Goal: Complete application form: Complete application form

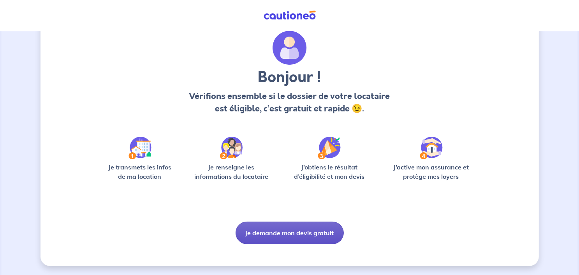
click at [313, 236] on button "Je demande mon devis gratuit" at bounding box center [289, 232] width 108 height 23
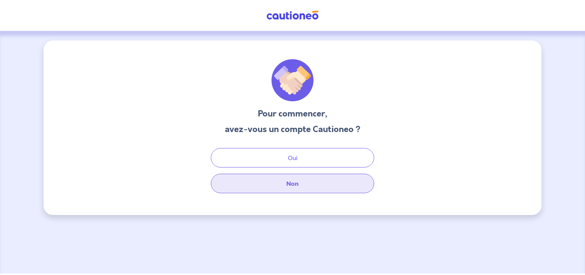
click at [327, 183] on button "Non" at bounding box center [292, 183] width 163 height 19
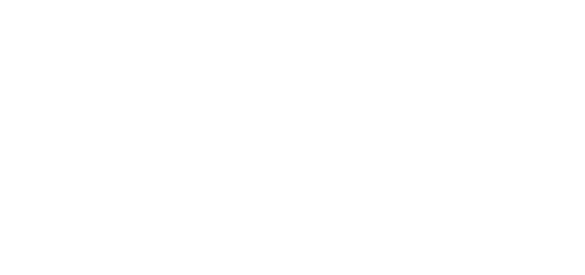
select select "FR"
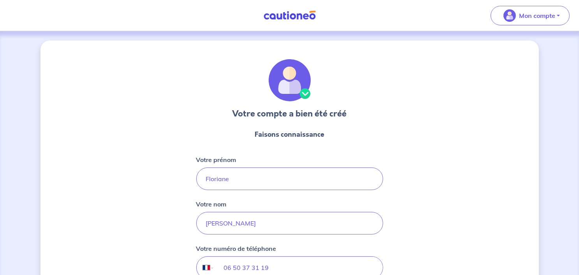
scroll to position [91, 0]
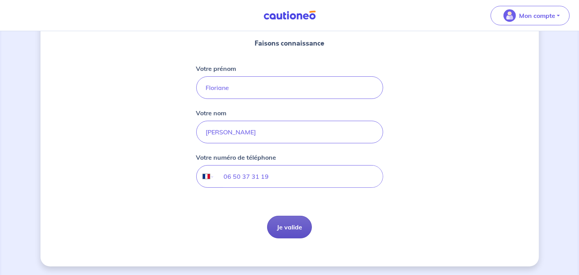
click at [291, 228] on button "Je valide" at bounding box center [289, 227] width 45 height 23
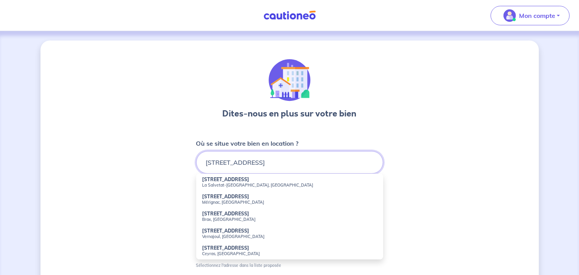
click at [306, 170] on input "[STREET_ADDRESS]" at bounding box center [289, 162] width 187 height 23
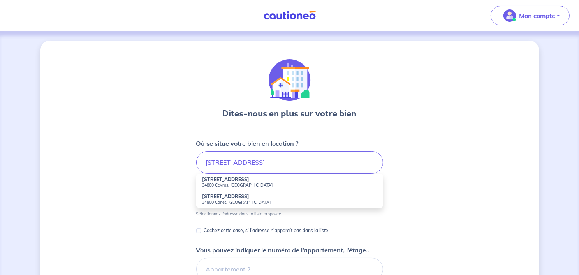
click at [252, 183] on small "34800 Ceyras, [GEOGRAPHIC_DATA]" at bounding box center [289, 184] width 174 height 5
type input "[STREET_ADDRESS]"
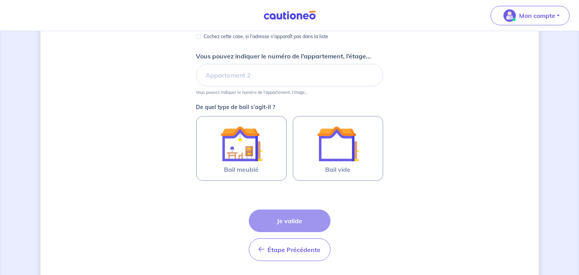
scroll to position [167, 0]
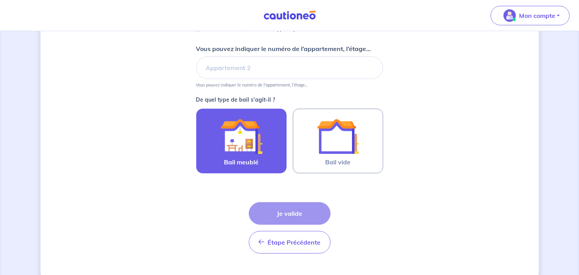
click at [256, 158] on span "Bail meublé" at bounding box center [241, 161] width 35 height 9
click at [0, 0] on input "Bail meublé" at bounding box center [0, 0] width 0 height 0
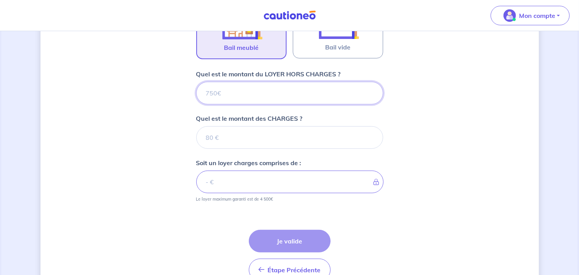
scroll to position [281, 0]
click at [317, 93] on input "Quel est le montant du LOYER HORS CHARGES ?" at bounding box center [289, 93] width 187 height 23
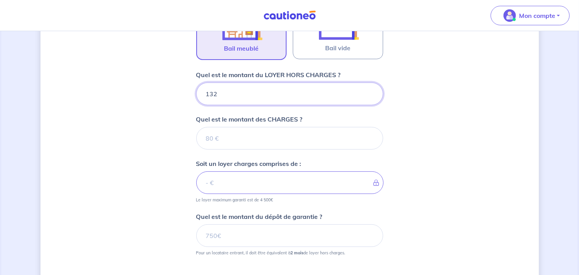
type input "1320"
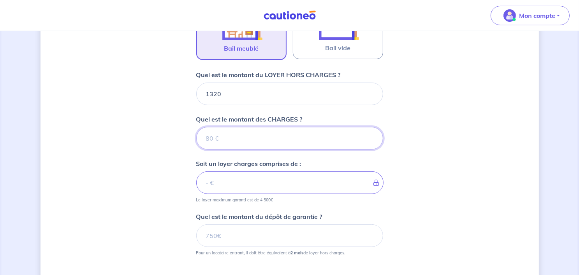
click at [286, 139] on input "Quel est le montant des CHARGES ?" at bounding box center [289, 138] width 187 height 23
type input "3"
type input "1323"
type input "30"
type input "1350"
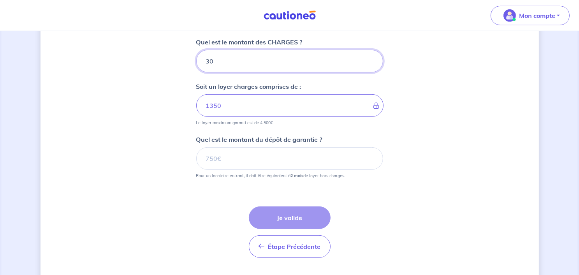
scroll to position [359, 0]
type input "30"
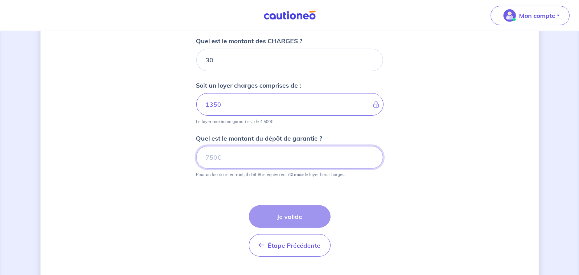
click at [263, 159] on input "Quel est le montant du dépôt de garantie ?" at bounding box center [289, 157] width 187 height 23
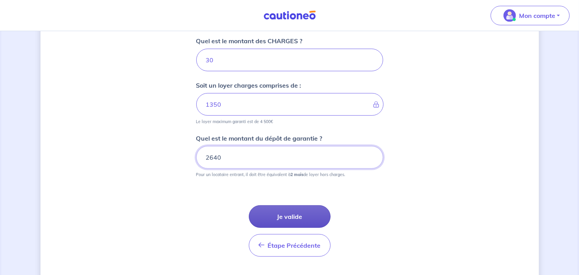
type input "2640"
click at [304, 211] on button "Je valide" at bounding box center [290, 216] width 82 height 23
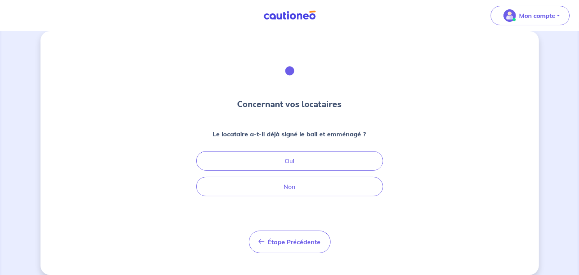
scroll to position [18, 0]
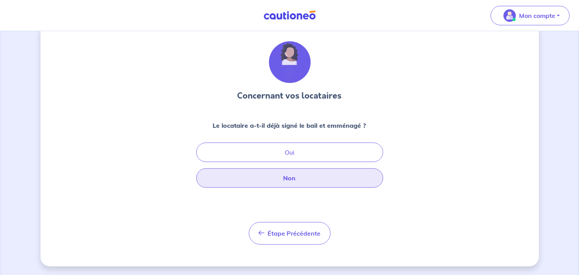
click at [321, 178] on button "Non" at bounding box center [289, 177] width 187 height 19
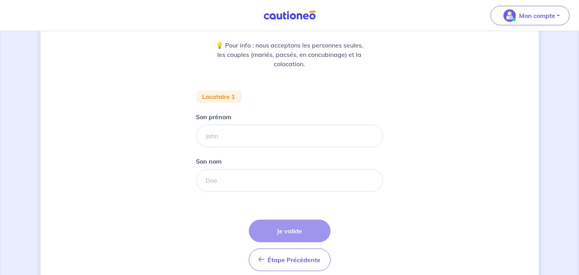
scroll to position [100, 0]
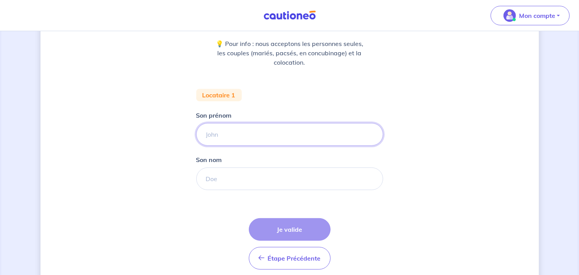
click at [274, 136] on input "Son prénom" at bounding box center [289, 134] width 187 height 23
type input "[PERSON_NAME]"
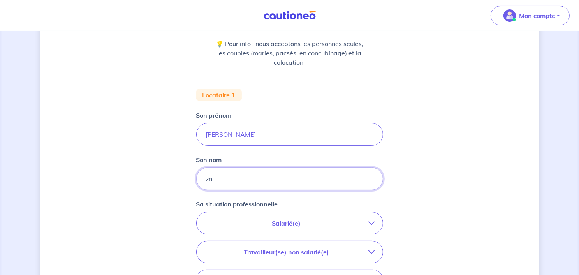
type input "z"
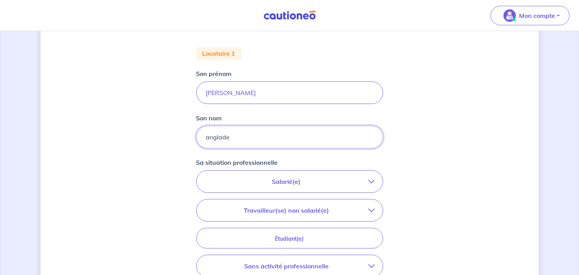
scroll to position [142, 0]
type input "anglade"
click at [312, 181] on p "Salarié(e)" at bounding box center [286, 180] width 164 height 9
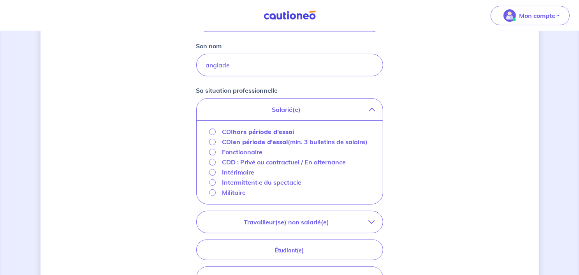
scroll to position [213, 0]
click at [260, 131] on strong "hors période d'essai" at bounding box center [263, 132] width 61 height 8
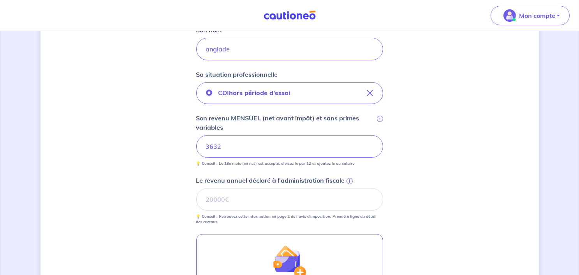
scroll to position [230, 0]
click at [349, 180] on span "i" at bounding box center [349, 180] width 6 height 6
click at [349, 188] on input "Le revenu annuel déclaré à l'administration fiscale i" at bounding box center [289, 199] width 187 height 23
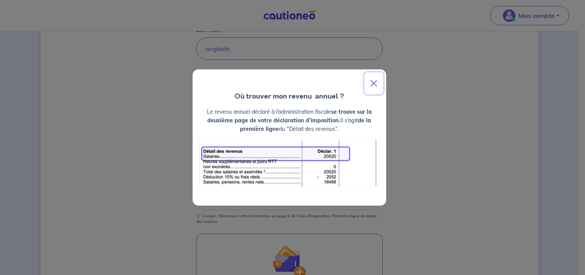
click at [374, 86] on button "Close" at bounding box center [374, 83] width 19 height 22
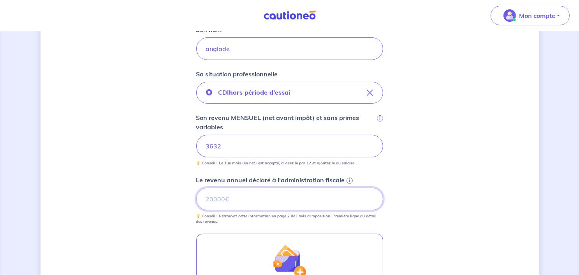
click at [262, 198] on input "Le revenu annuel déclaré à l'administration fiscale i" at bounding box center [289, 199] width 187 height 23
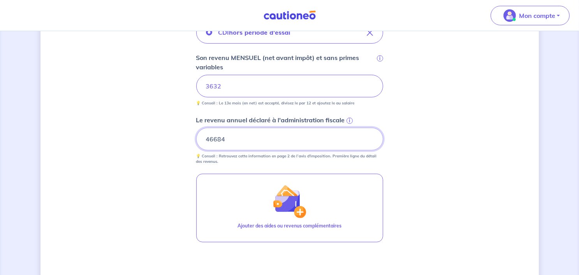
scroll to position [381, 0]
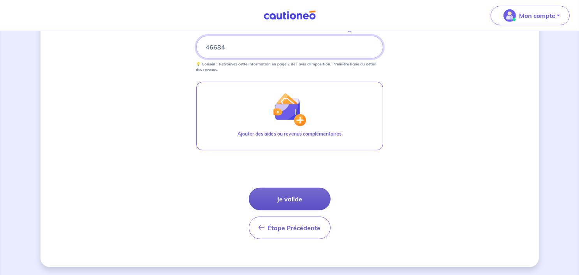
type input "46684"
click at [305, 197] on button "Je valide" at bounding box center [290, 199] width 82 height 23
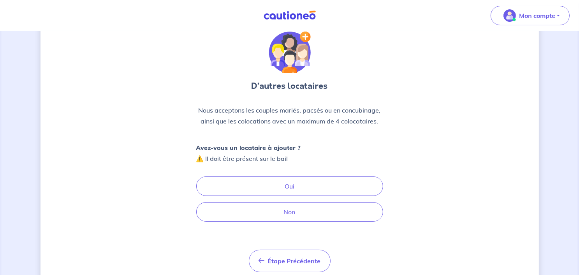
scroll to position [29, 0]
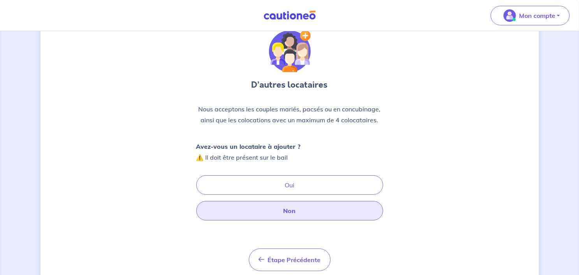
click at [332, 212] on button "Non" at bounding box center [289, 210] width 187 height 19
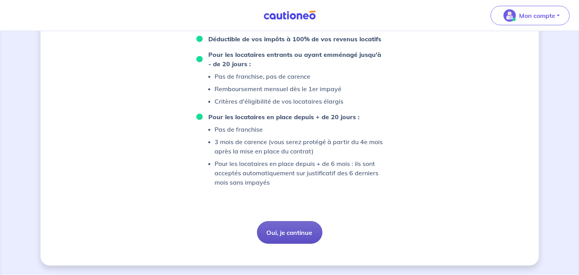
scroll to position [592, 0]
click at [304, 244] on button "Oui, je continue" at bounding box center [289, 232] width 65 height 23
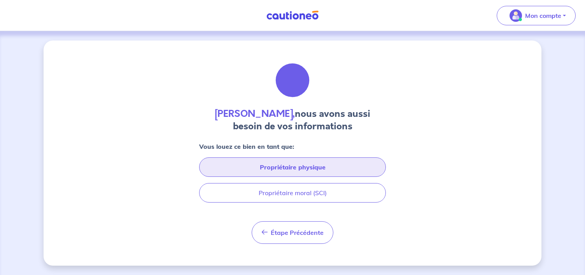
click at [284, 165] on button "Propriétaire physique" at bounding box center [292, 166] width 187 height 19
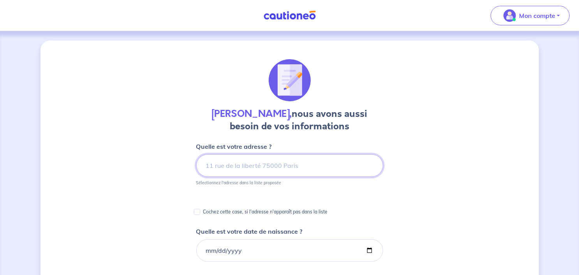
click at [290, 172] on input at bounding box center [289, 165] width 187 height 23
type input "è"
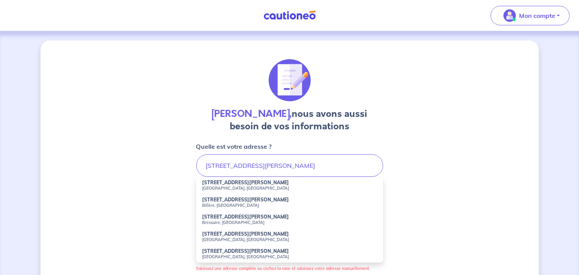
click at [253, 200] on strong "[STREET_ADDRESS][PERSON_NAME]" at bounding box center [245, 200] width 87 height 6
type input "[STREET_ADDRESS][PERSON_NAME]"
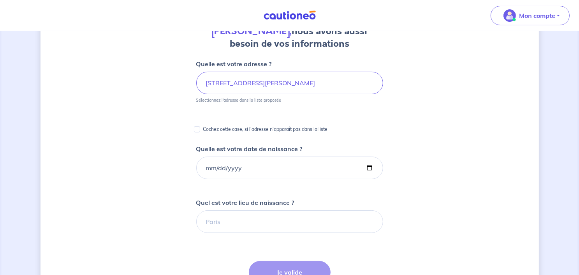
scroll to position [89, 0]
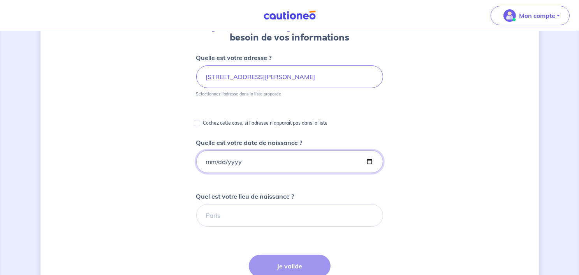
click at [256, 162] on input "Quelle est votre date de naissance ?" at bounding box center [289, 161] width 187 height 23
type input "[DATE]"
click at [276, 211] on input "Quel est votre lieu de naissance ?" at bounding box center [289, 215] width 187 height 23
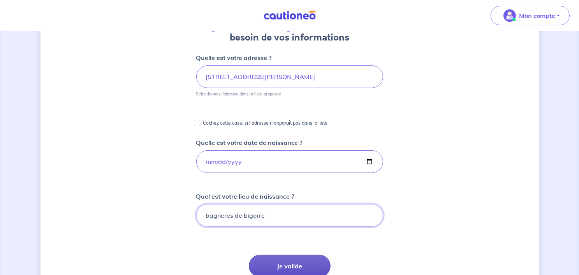
type input "bagneres de bigorre"
click at [319, 265] on button "Je valide" at bounding box center [290, 265] width 82 height 23
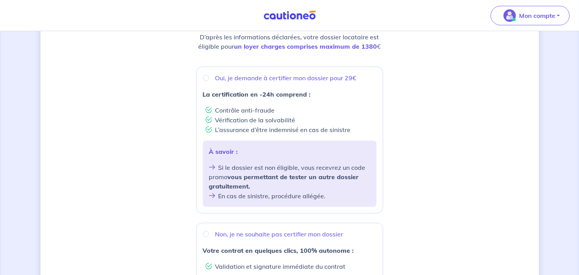
scroll to position [115, 0]
click at [204, 79] on input "Oui, je demande à certifier mon dossier pour 29€" at bounding box center [206, 78] width 6 height 6
radio input "true"
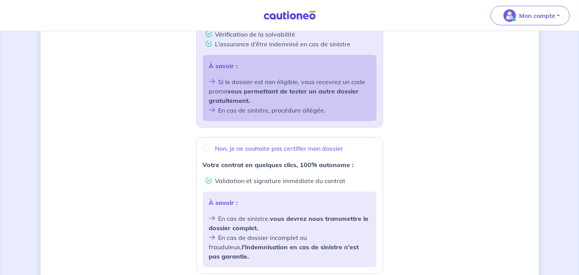
scroll to position [307, 0]
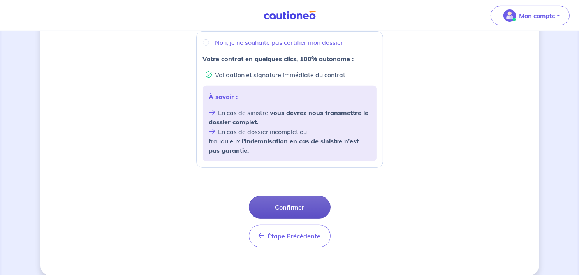
click at [312, 202] on button "Confirmer" at bounding box center [290, 207] width 82 height 23
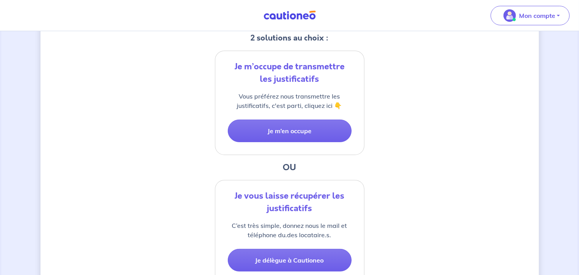
scroll to position [165, 0]
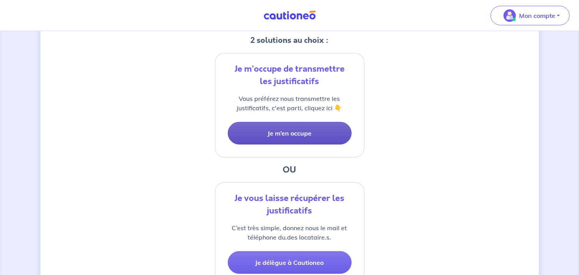
click at [321, 140] on button "Je m’en occupe" at bounding box center [290, 133] width 124 height 23
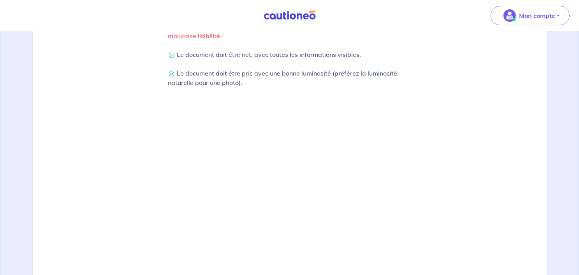
scroll to position [282, 0]
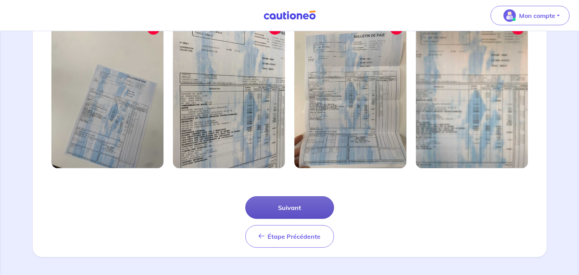
click at [307, 212] on button "Suivant" at bounding box center [289, 207] width 89 height 23
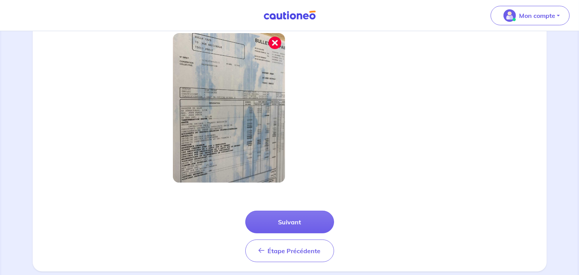
scroll to position [232, 0]
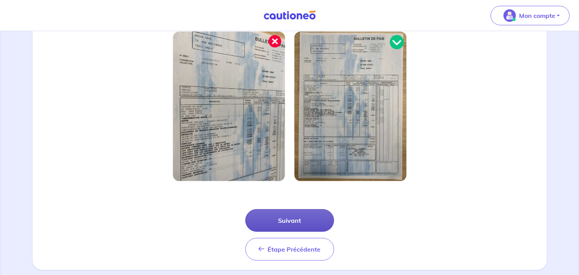
click at [289, 223] on button "Suivant" at bounding box center [289, 220] width 89 height 23
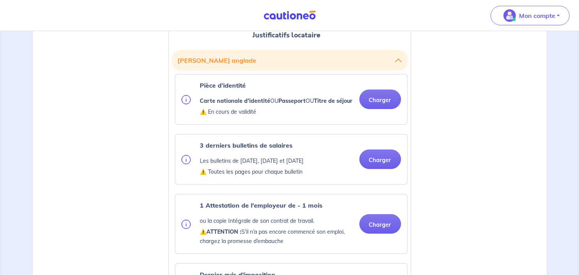
scroll to position [213, 0]
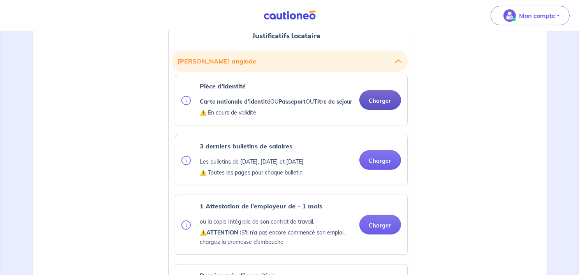
click at [386, 109] on button "Charger" at bounding box center [380, 99] width 42 height 19
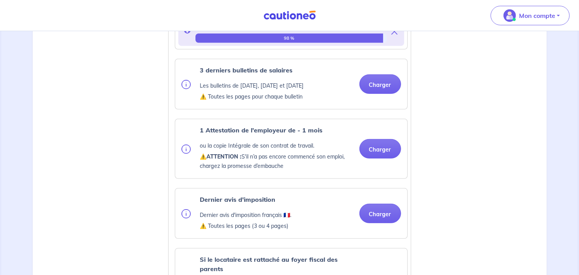
scroll to position [325, 0]
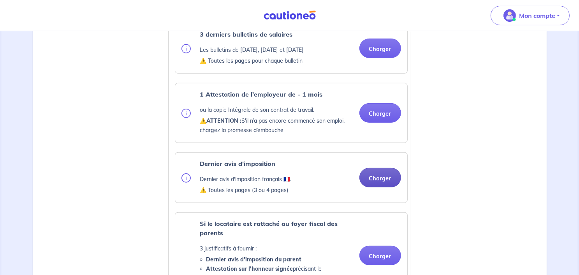
click at [381, 202] on div "Dernier avis d'imposition Dernier avis d'imposition français 🇫🇷. ⚠️ Toutes les …" at bounding box center [291, 178] width 232 height 50
click at [377, 183] on ul "Pièce d’identité Carte nationale d'identité OU Passeport OU Titre de séjour ⚠️ …" at bounding box center [290, 212] width 236 height 499
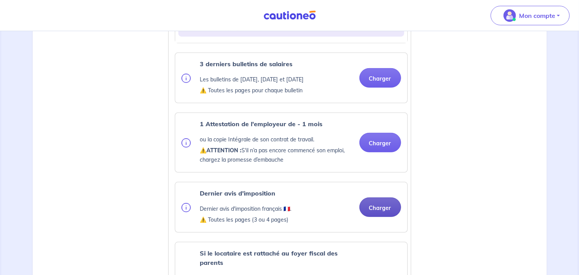
click at [381, 209] on button "Charger" at bounding box center [380, 206] width 42 height 19
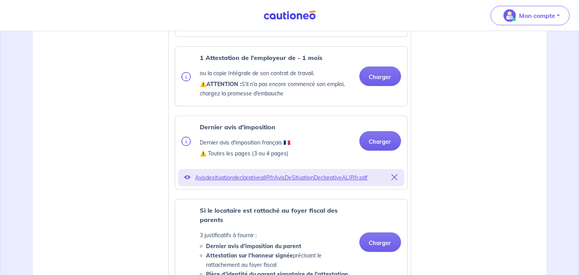
scroll to position [391, 0]
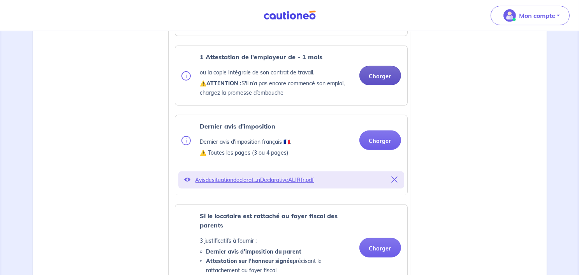
click at [372, 85] on button "Charger" at bounding box center [380, 75] width 42 height 19
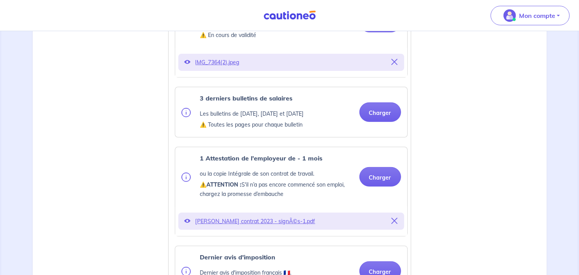
scroll to position [290, 0]
click at [371, 122] on button "Charger" at bounding box center [380, 112] width 42 height 19
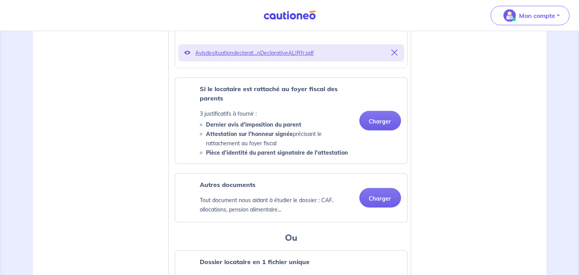
scroll to position [577, 0]
